Goal: Information Seeking & Learning: Compare options

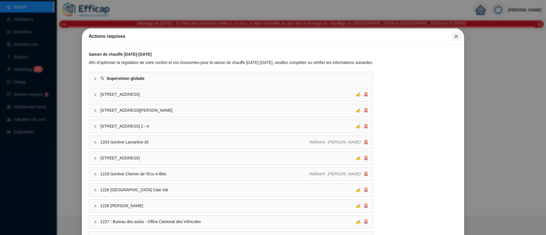
click at [452, 33] on button "Close" at bounding box center [456, 36] width 9 height 9
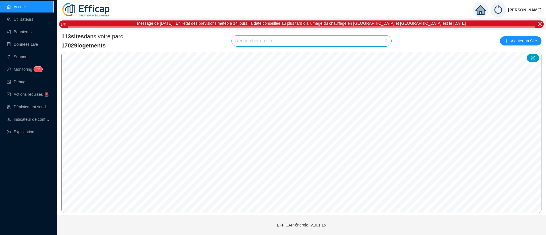
click at [279, 43] on input "search" at bounding box center [309, 41] width 148 height 11
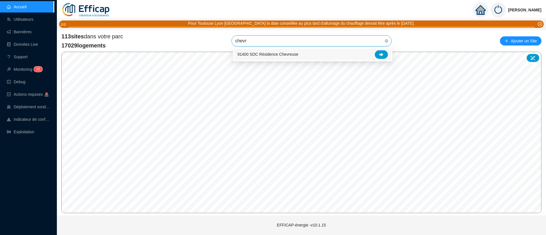
type input "chevre"
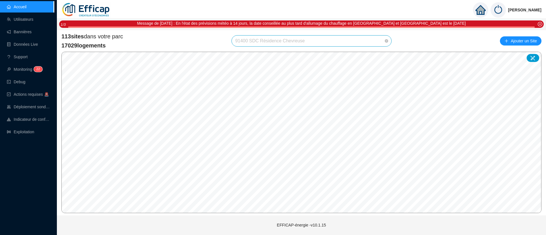
scroll to position [731, 0]
click at [311, 40] on span "91400 SDC Résidence Chevreuse" at bounding box center [311, 41] width 153 height 11
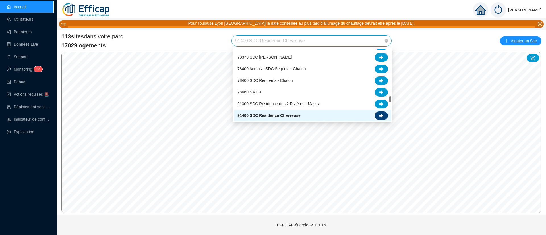
click at [380, 115] on icon at bounding box center [382, 116] width 4 height 4
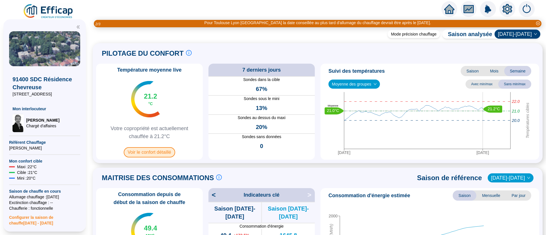
click at [150, 154] on span "Voir le confort détaillé" at bounding box center [149, 152] width 51 height 10
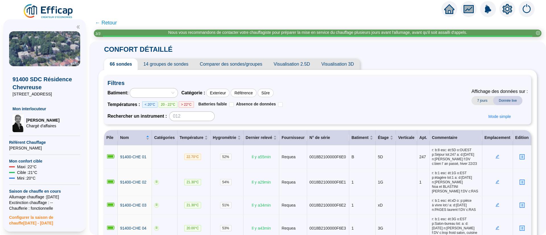
click at [243, 65] on span "Comparer des sondes/groupes" at bounding box center [231, 64] width 74 height 11
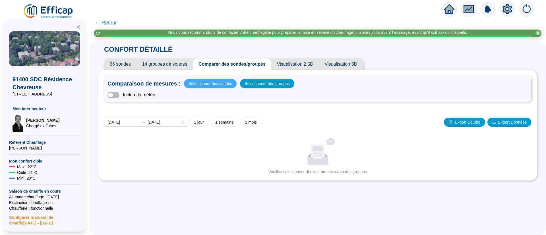
click at [204, 84] on span "Sélectionner des sondes" at bounding box center [211, 84] width 44 height 8
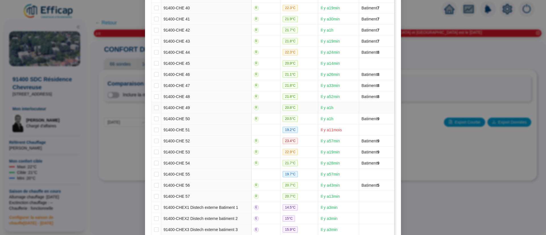
scroll to position [606, 0]
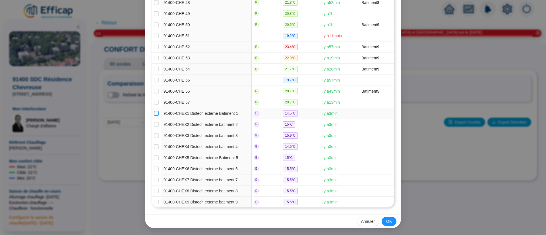
click at [154, 113] on input "checkbox" at bounding box center [156, 113] width 5 height 5
checkbox input "true"
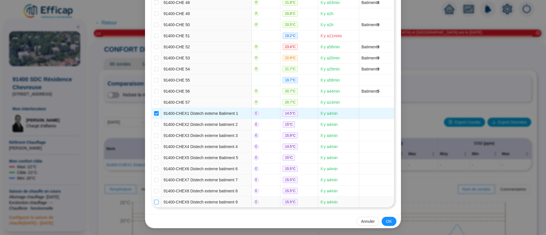
click at [154, 203] on input "checkbox" at bounding box center [156, 202] width 5 height 5
checkbox input "true"
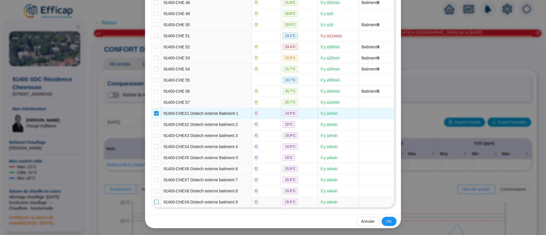
checkbox input "true"
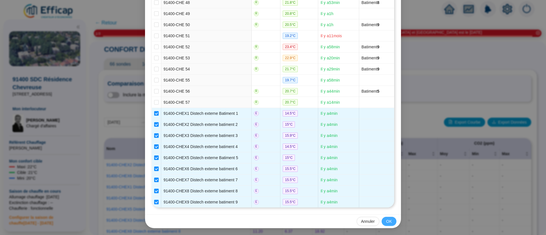
click at [382, 222] on button "OK" at bounding box center [389, 221] width 15 height 9
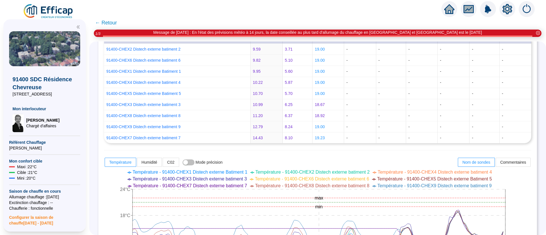
scroll to position [30, 0]
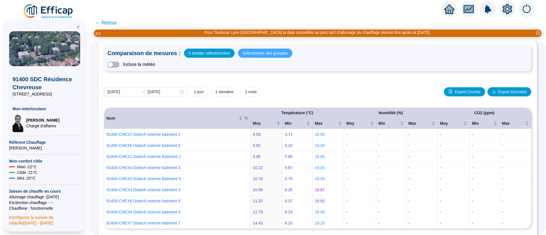
click at [267, 52] on span "Sélectionner des groupes" at bounding box center [265, 53] width 45 height 8
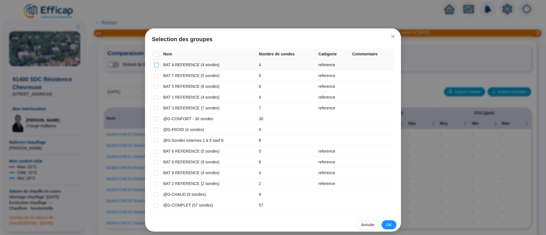
click at [154, 64] on input "checkbox" at bounding box center [156, 65] width 5 height 5
checkbox input "true"
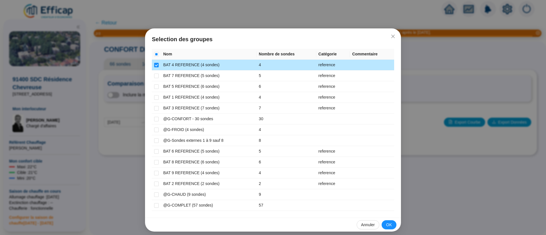
scroll to position [0, 0]
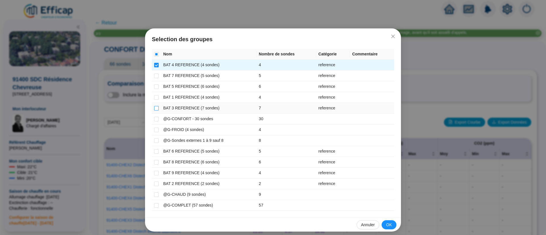
click at [154, 108] on input "checkbox" at bounding box center [156, 108] width 5 height 5
checkbox input "true"
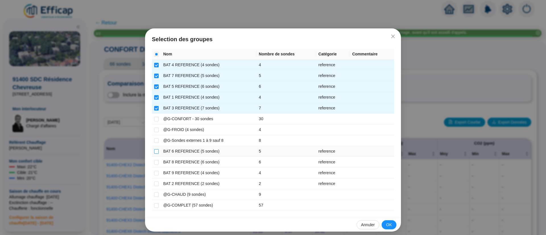
click at [154, 153] on input "checkbox" at bounding box center [156, 151] width 5 height 5
checkbox input "true"
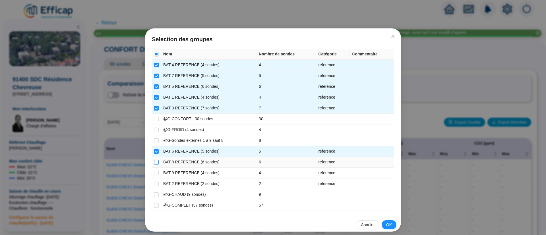
click at [154, 160] on input "checkbox" at bounding box center [156, 162] width 5 height 5
checkbox input "true"
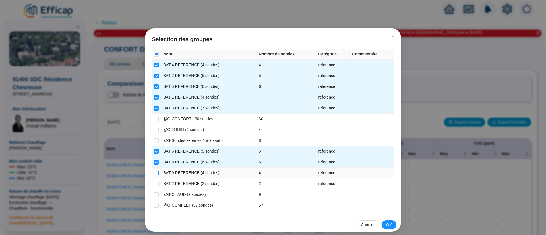
click at [154, 172] on input "checkbox" at bounding box center [156, 173] width 5 height 5
checkbox input "true"
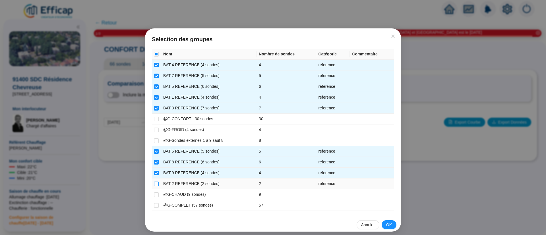
click at [155, 183] on input "checkbox" at bounding box center [156, 184] width 5 height 5
checkbox input "true"
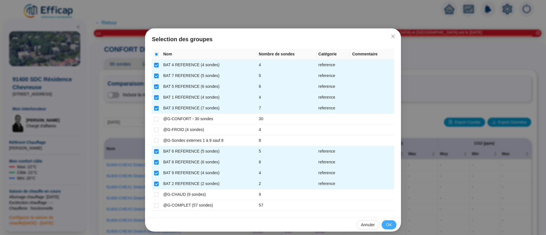
click at [382, 229] on button "OK" at bounding box center [389, 224] width 15 height 9
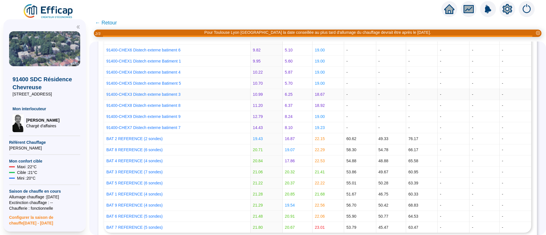
scroll to position [85, 0]
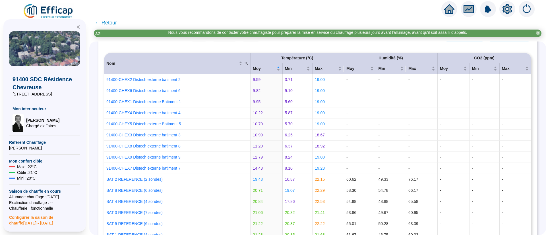
click at [110, 23] on span "← Retour" at bounding box center [106, 23] width 22 height 8
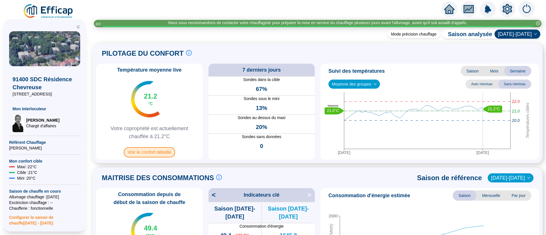
click at [143, 155] on span "Voir le confort détaillé" at bounding box center [149, 152] width 51 height 10
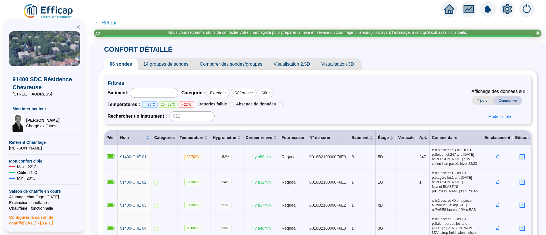
click at [253, 62] on span "Comparer des sondes/groupes" at bounding box center [231, 64] width 74 height 11
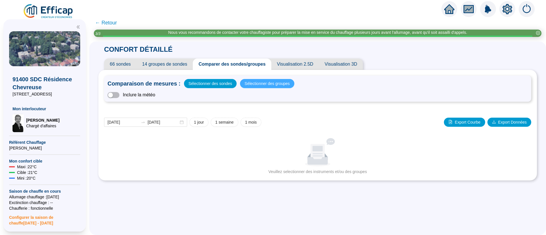
click at [251, 81] on span "Sélectionner des groupes" at bounding box center [267, 84] width 45 height 8
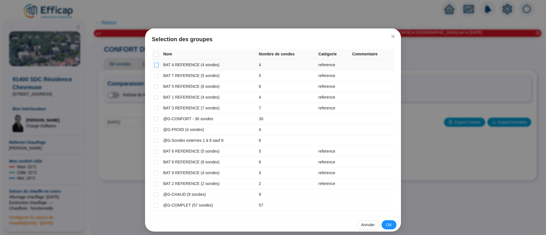
click at [154, 64] on input "checkbox" at bounding box center [156, 65] width 5 height 5
checkbox input "true"
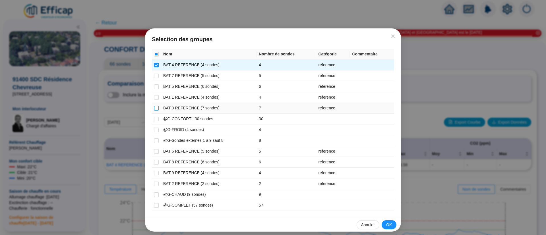
click at [154, 108] on input "checkbox" at bounding box center [156, 108] width 5 height 5
checkbox input "true"
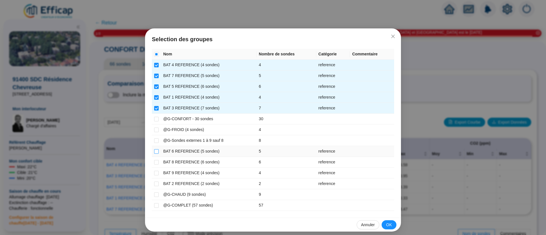
drag, startPoint x: 151, startPoint y: 150, endPoint x: 152, endPoint y: 154, distance: 3.7
click at [154, 151] on input "checkbox" at bounding box center [156, 151] width 5 height 5
checkbox input "true"
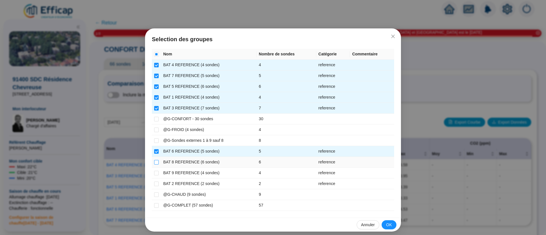
click at [154, 163] on input "checkbox" at bounding box center [156, 162] width 5 height 5
checkbox input "true"
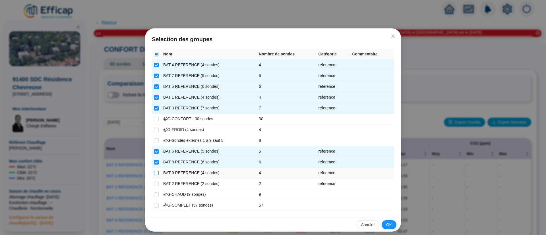
click at [154, 174] on input "checkbox" at bounding box center [156, 173] width 5 height 5
checkbox input "true"
